Goal: Task Accomplishment & Management: Manage account settings

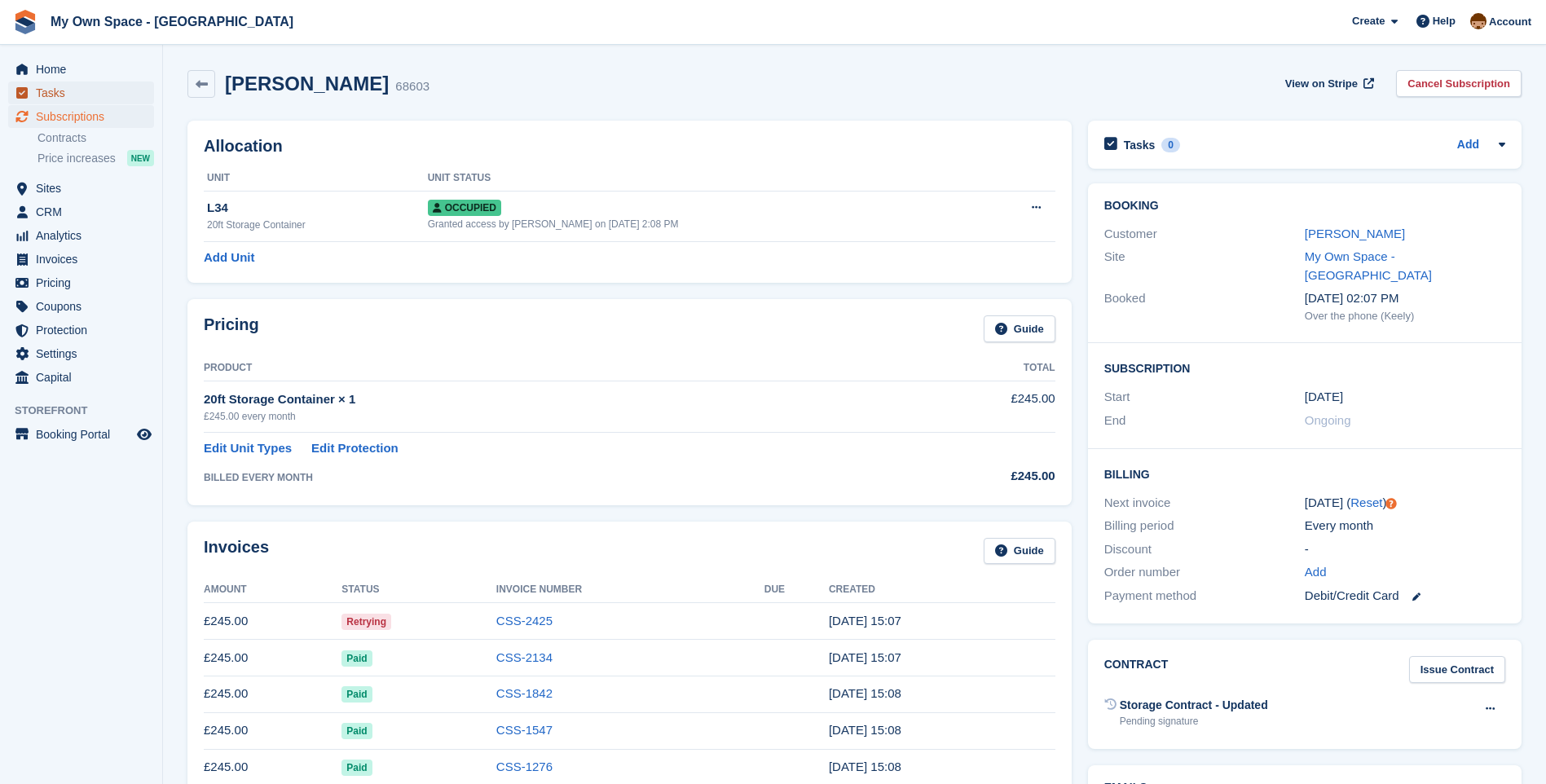
click at [62, 96] on span "Tasks" at bounding box center [85, 92] width 98 height 22
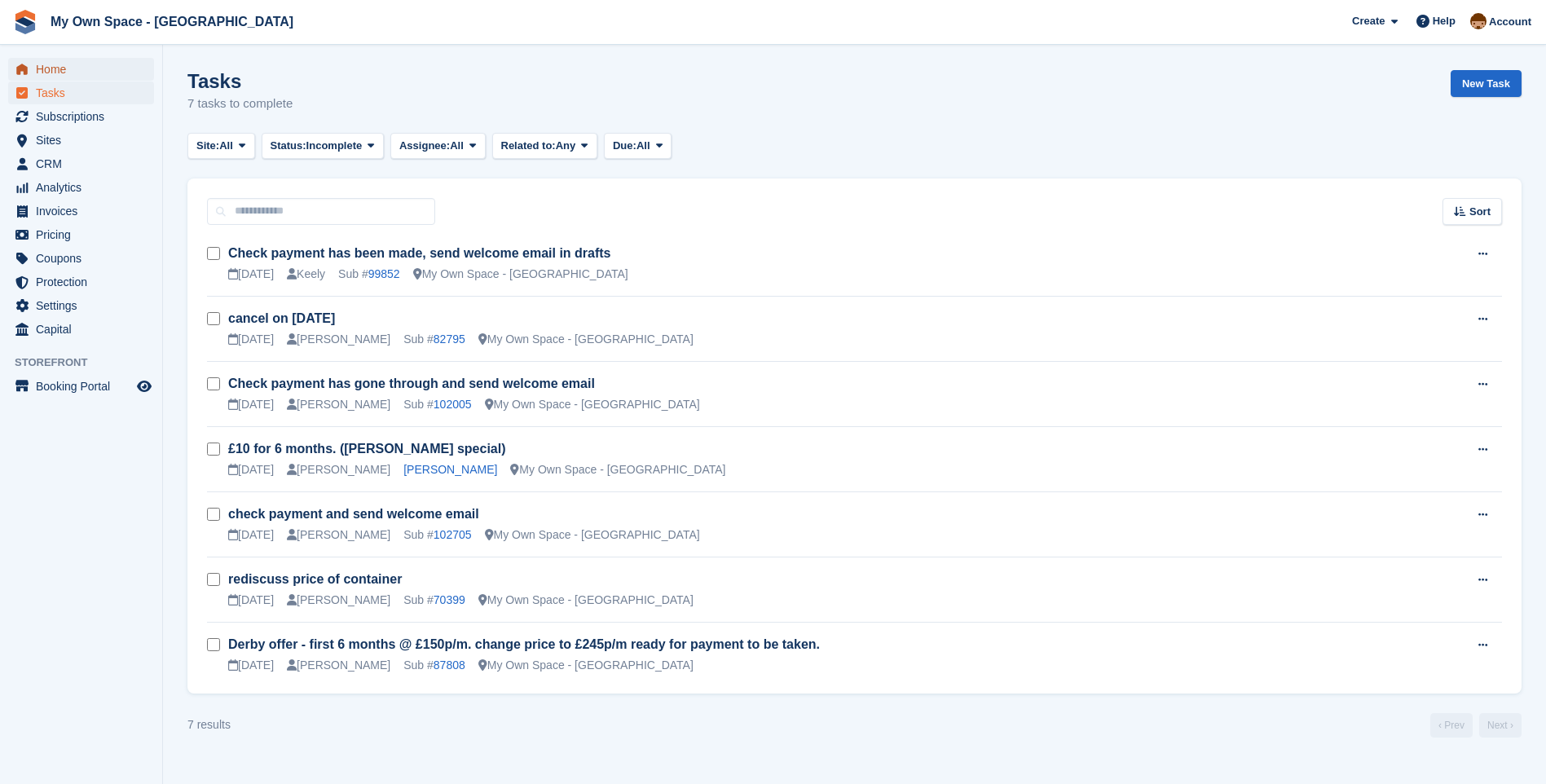
click at [71, 67] on span "Home" at bounding box center [85, 69] width 98 height 22
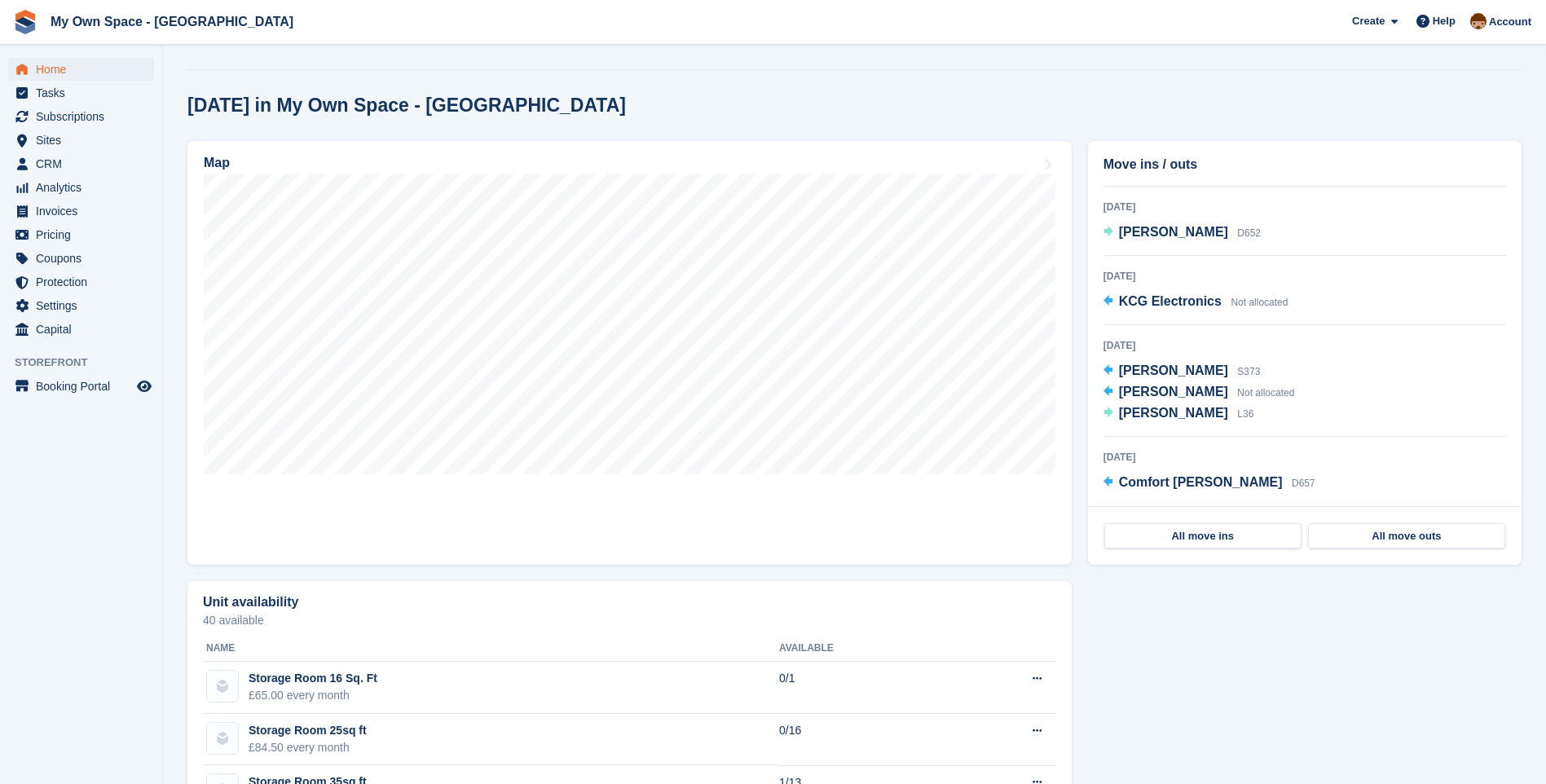
scroll to position [407, 0]
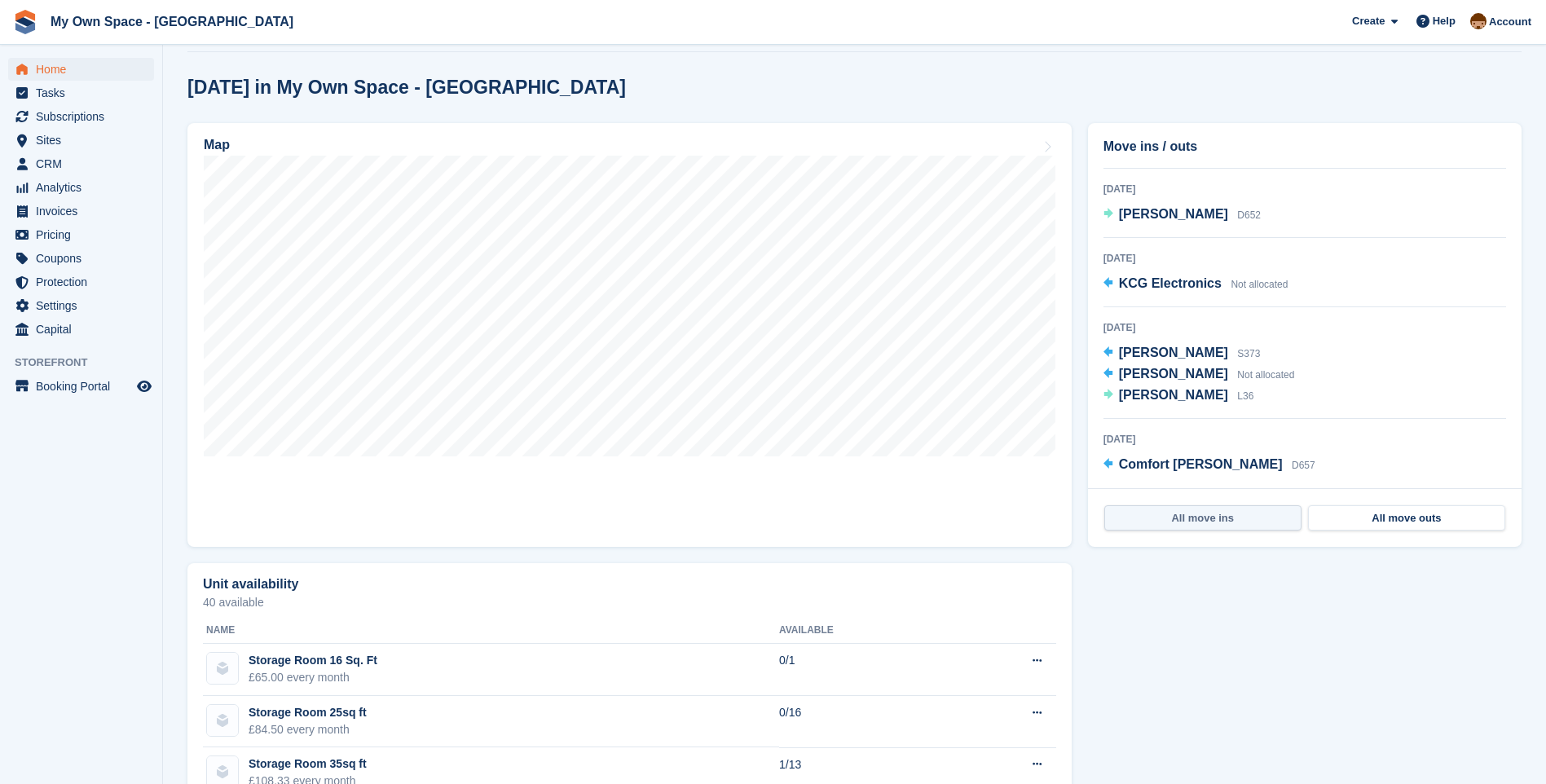
click at [1201, 517] on link "All move ins" at bounding box center [1202, 518] width 197 height 26
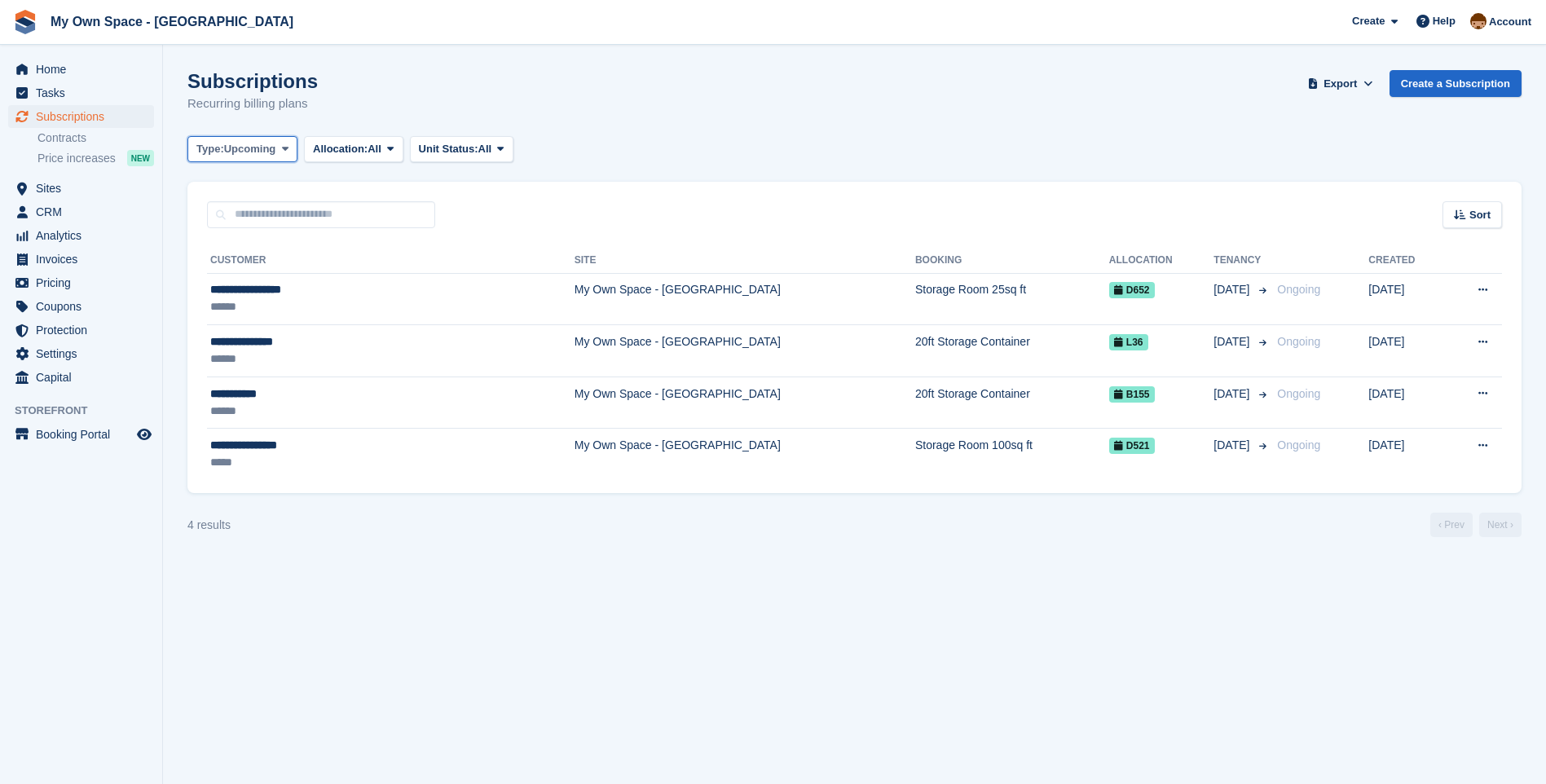
click at [230, 145] on span "Upcoming" at bounding box center [251, 149] width 52 height 17
click at [213, 191] on link "All" at bounding box center [265, 187] width 142 height 29
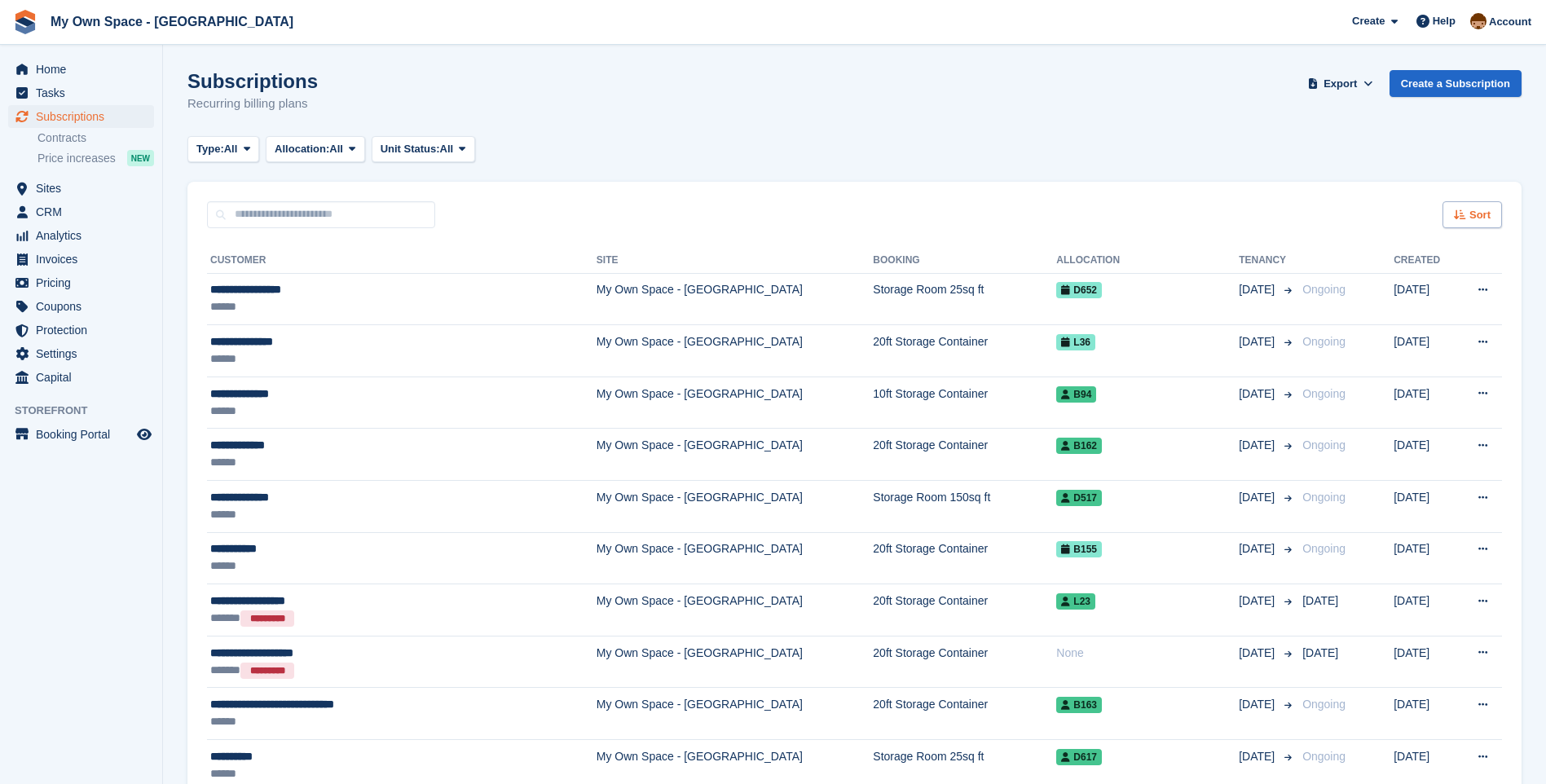
click at [1489, 209] on span "Sort" at bounding box center [1480, 215] width 21 height 17
click at [1355, 318] on icon at bounding box center [1358, 316] width 13 height 13
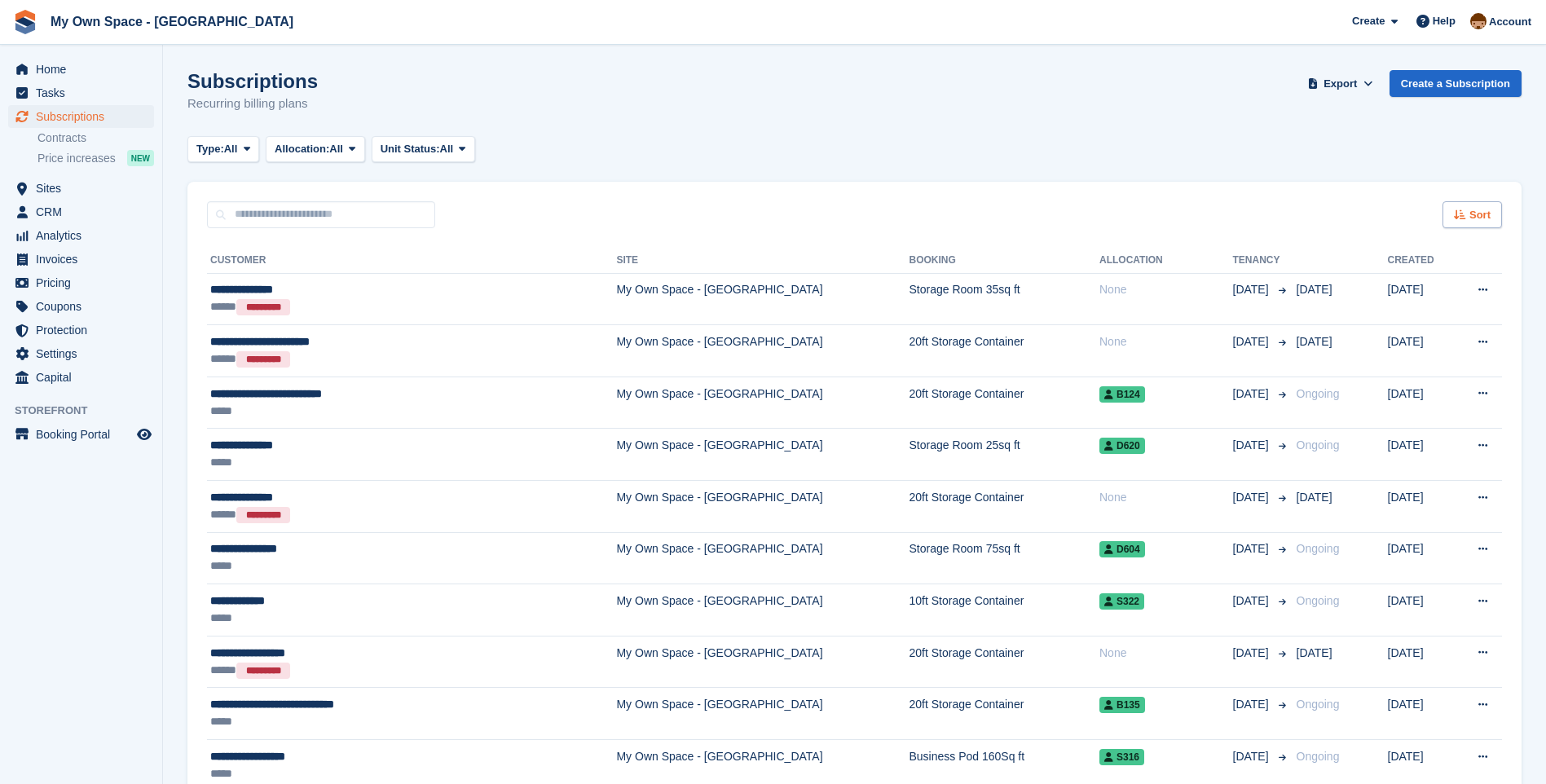
click at [1464, 213] on icon at bounding box center [1460, 214] width 13 height 11
click at [1403, 406] on span "Move in (newest first)" at bounding box center [1427, 404] width 117 height 13
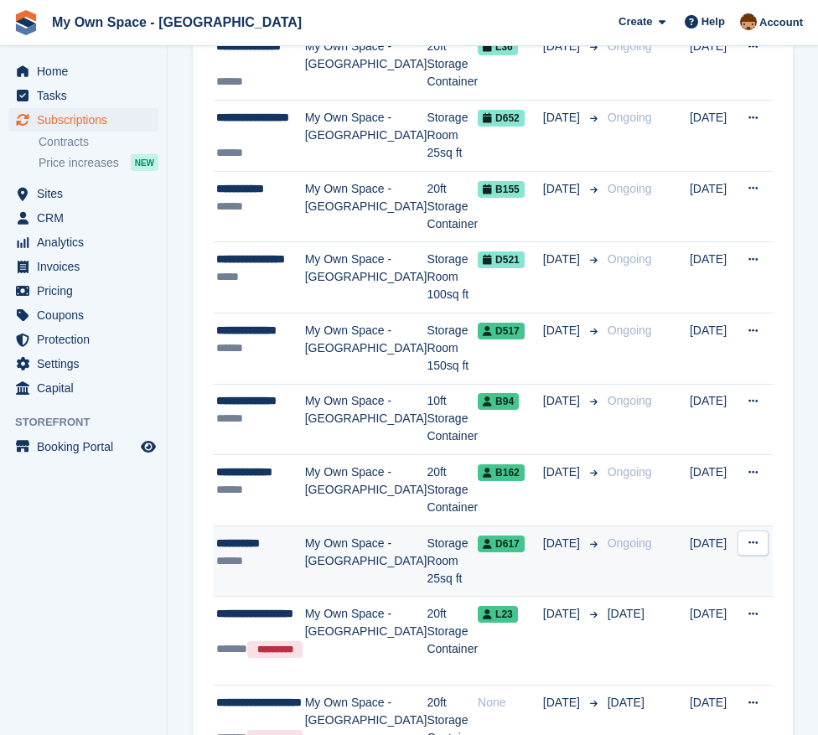
scroll to position [335, 0]
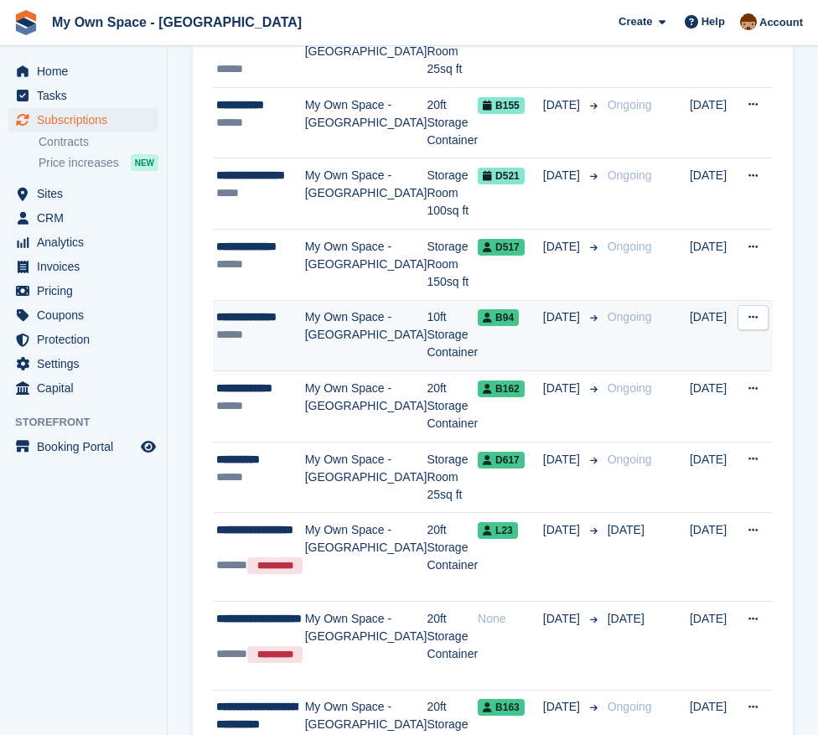
click at [338, 307] on td "My Own Space - [GEOGRAPHIC_DATA]" at bounding box center [366, 335] width 122 height 71
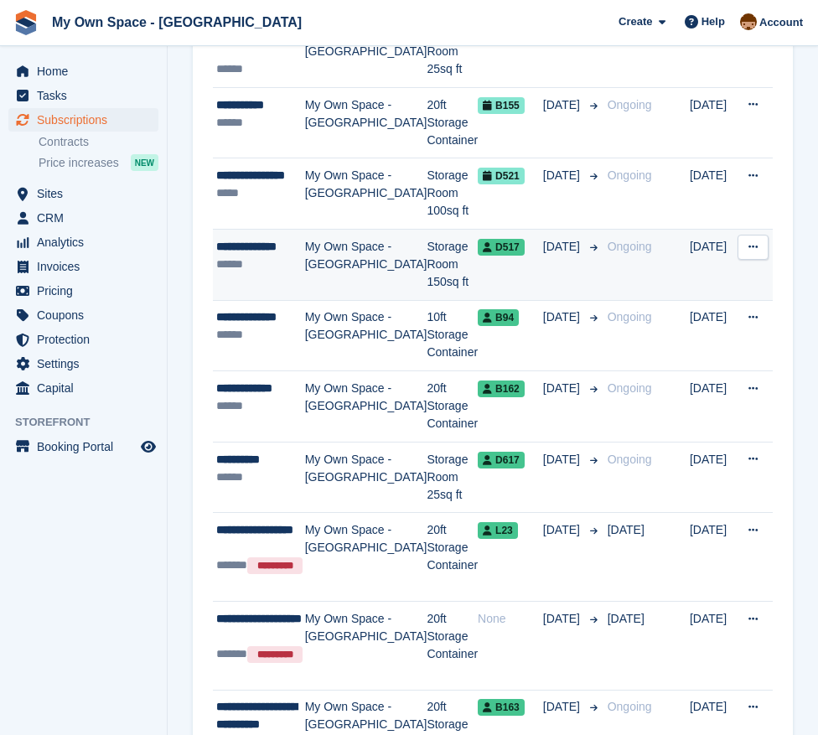
click at [355, 236] on td "My Own Space - [GEOGRAPHIC_DATA]" at bounding box center [366, 265] width 122 height 71
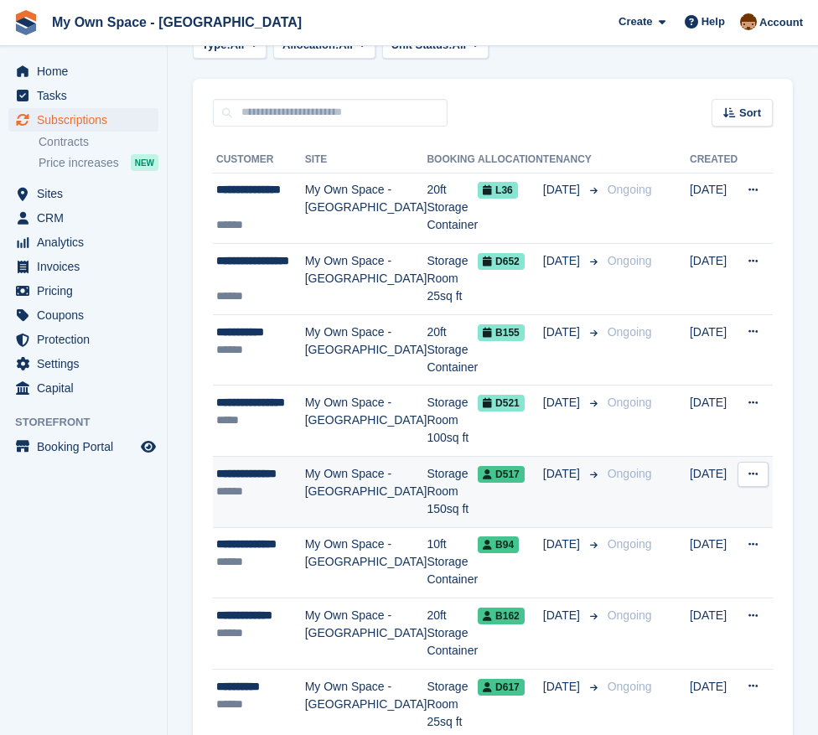
scroll to position [84, 0]
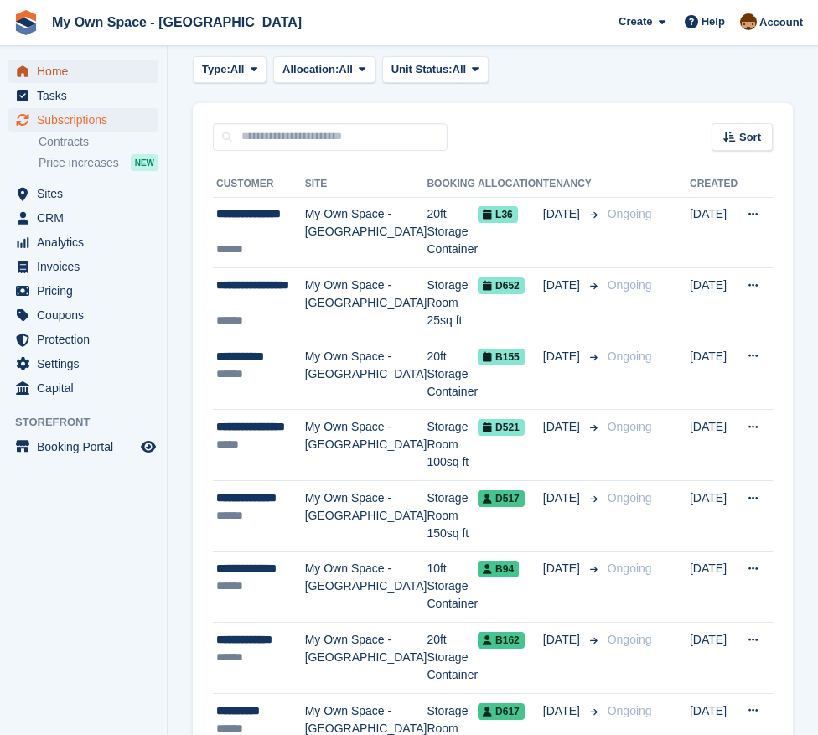
click at [85, 70] on span "Home" at bounding box center [87, 71] width 101 height 23
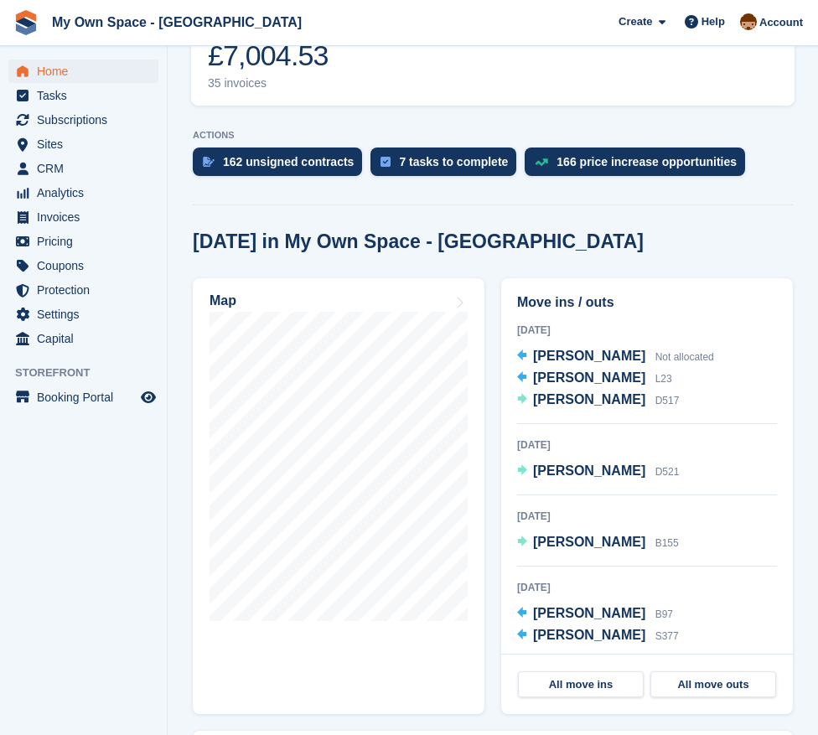
scroll to position [419, 0]
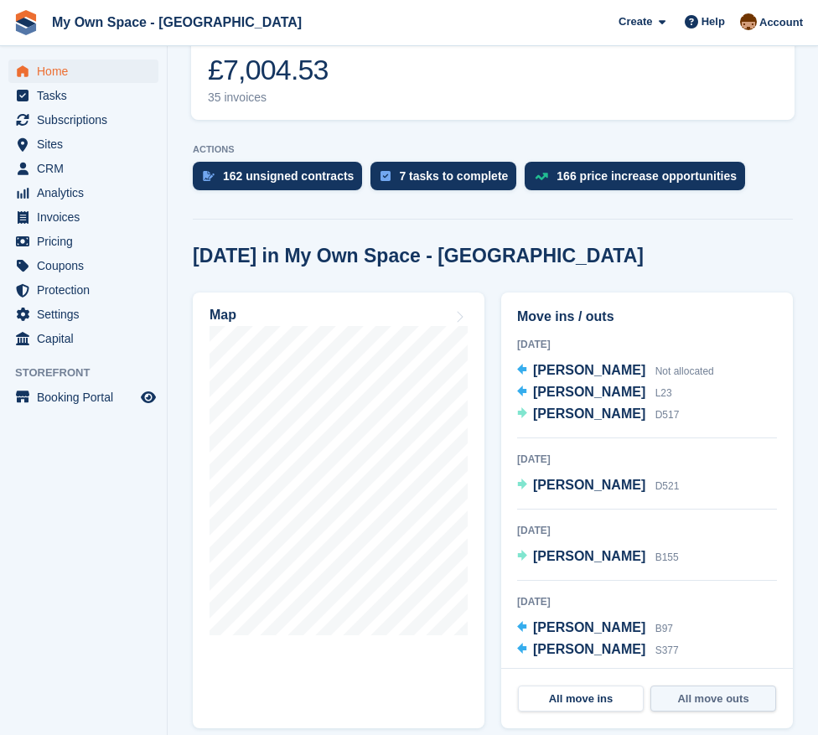
click at [722, 706] on link "All move outs" at bounding box center [714, 699] width 126 height 27
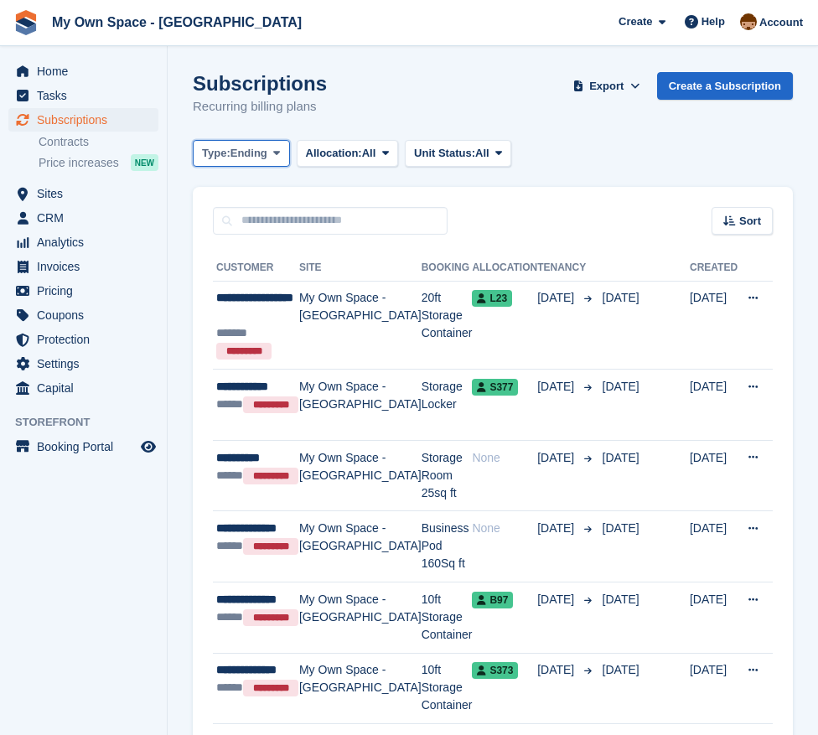
click at [252, 162] on button "Type: Ending" at bounding box center [241, 154] width 97 height 28
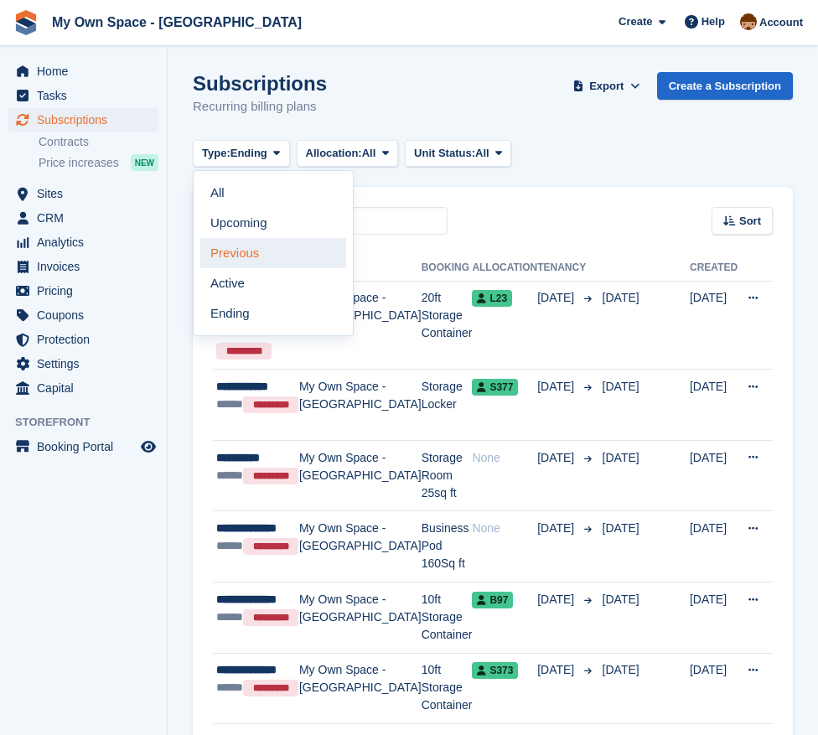
click at [231, 252] on link "Previous" at bounding box center [273, 253] width 146 height 30
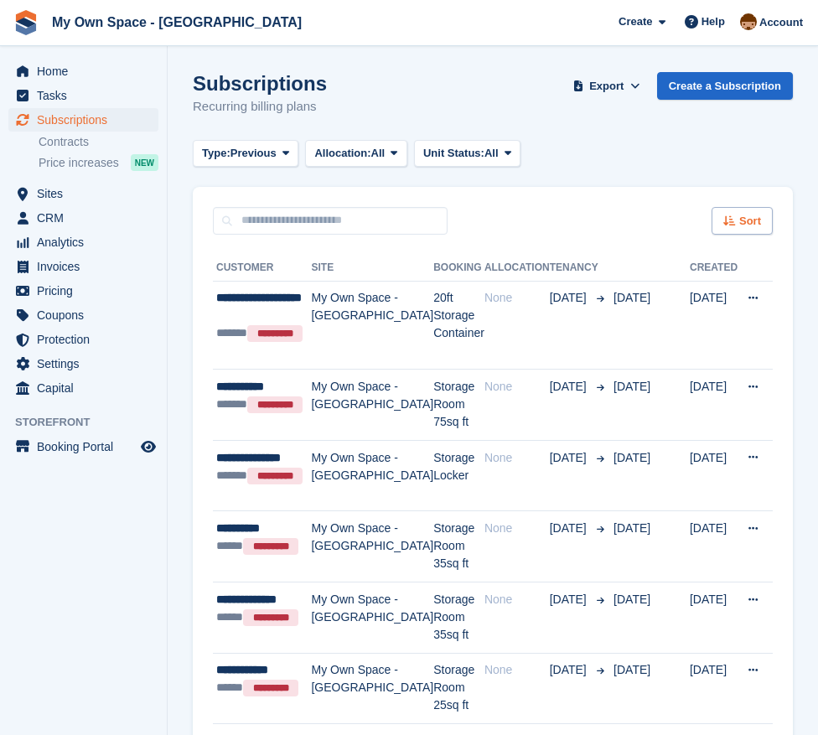
click at [751, 222] on span "Sort" at bounding box center [751, 221] width 22 height 17
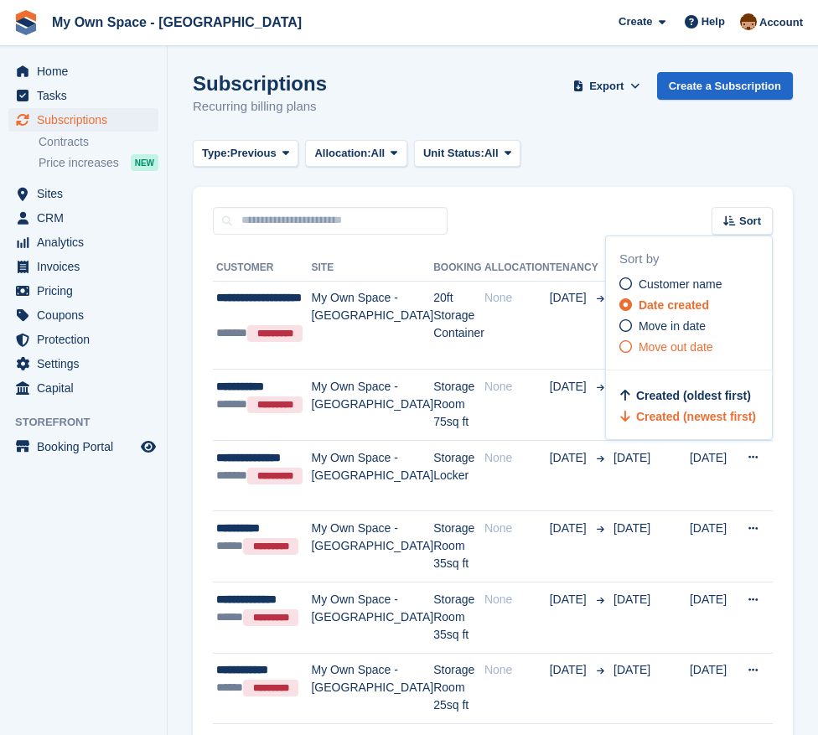
click at [626, 347] on icon at bounding box center [626, 346] width 13 height 13
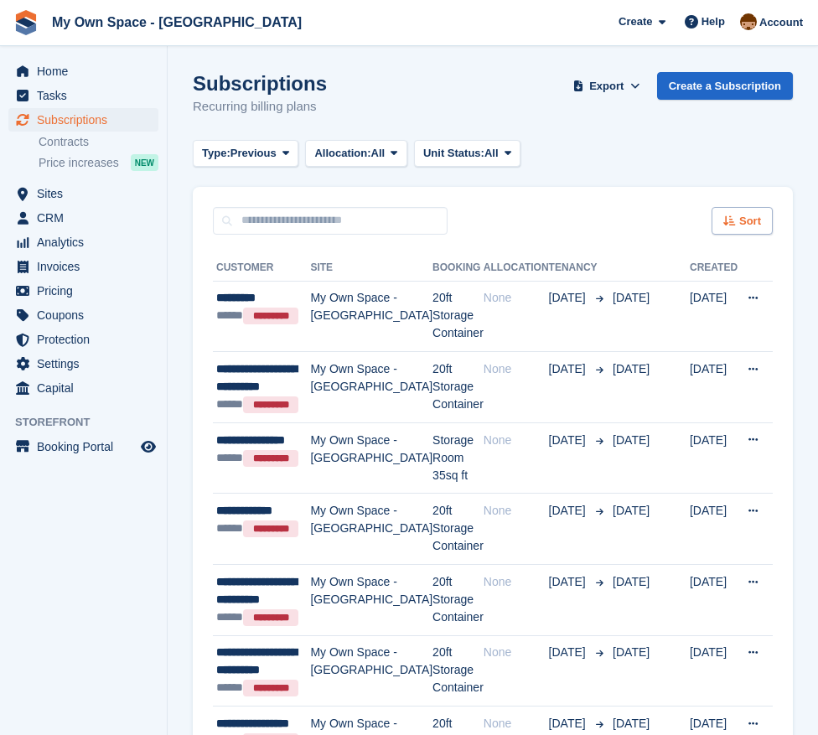
click at [736, 218] on icon at bounding box center [730, 220] width 13 height 11
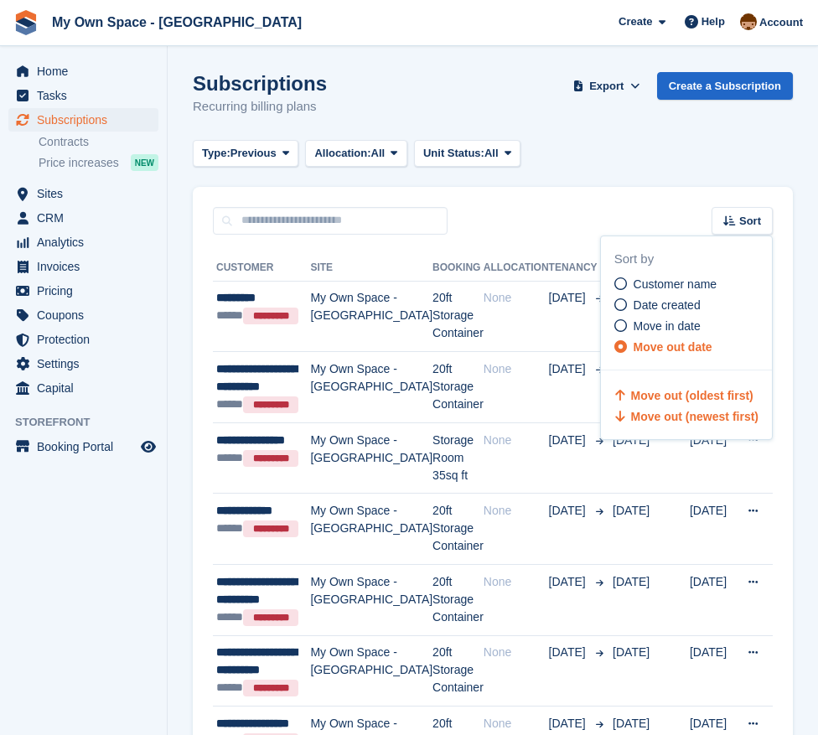
click at [650, 418] on span "Move out (newest first)" at bounding box center [694, 416] width 127 height 13
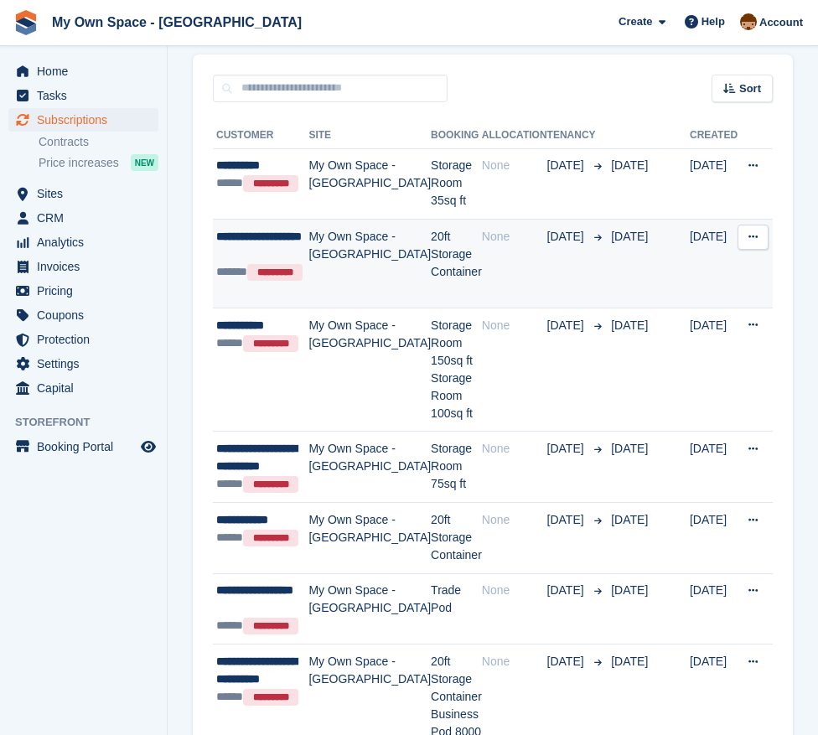
scroll to position [168, 0]
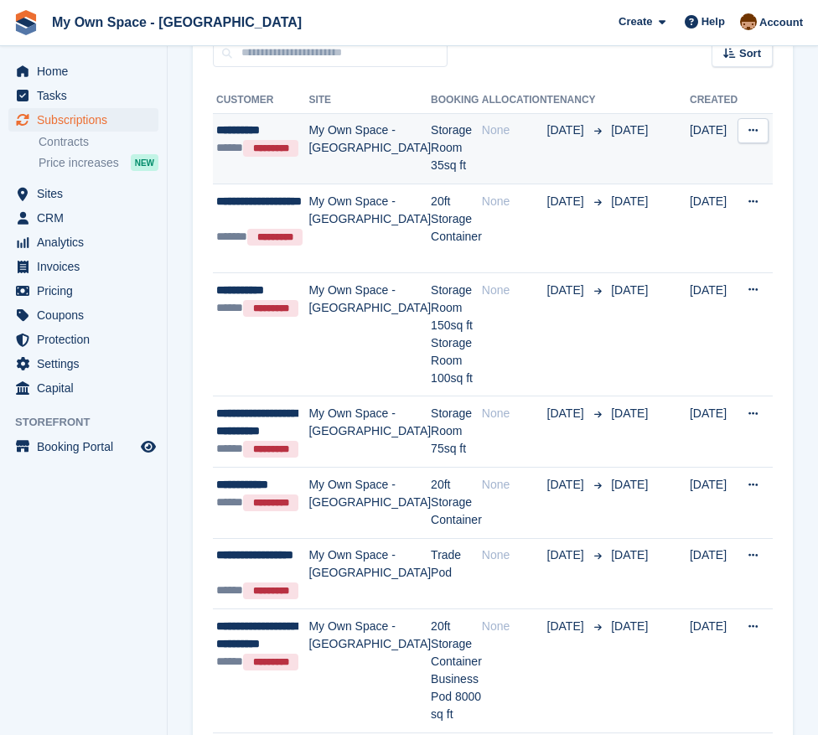
click at [431, 140] on td "Storage Room 35sq ft" at bounding box center [456, 148] width 51 height 71
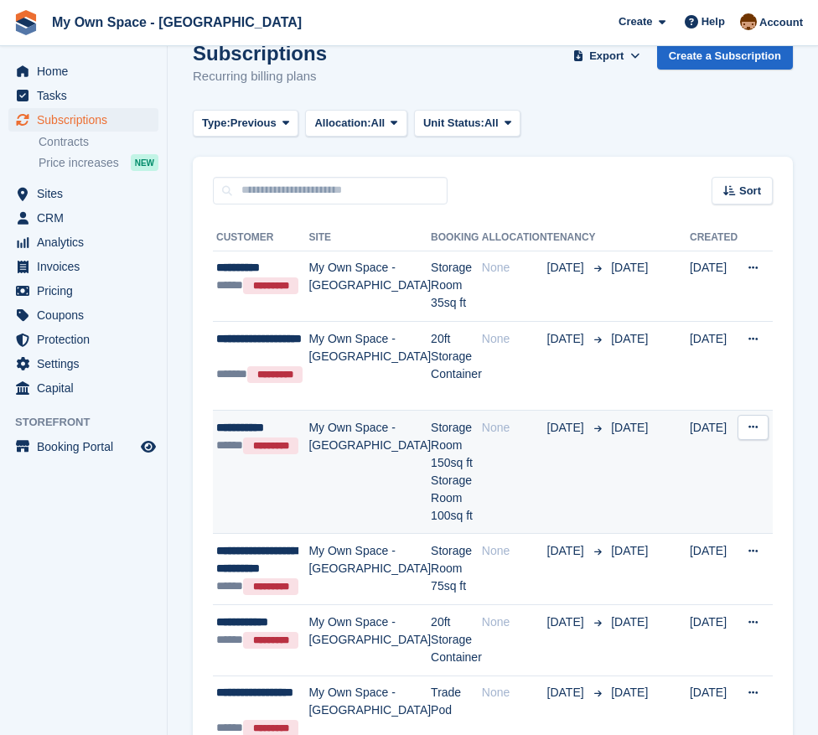
scroll to position [0, 0]
